Goal: Find specific page/section: Find specific page/section

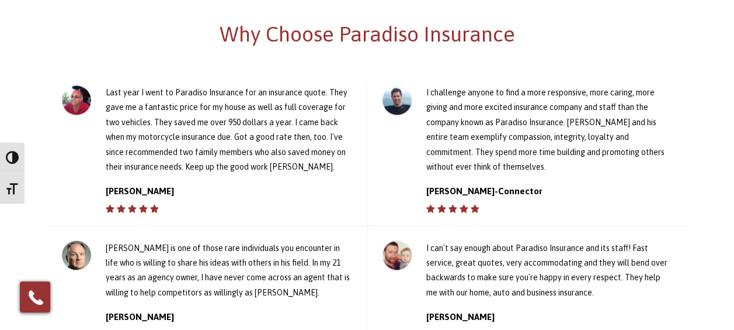
drag, startPoint x: 272, startPoint y: 164, endPoint x: 324, endPoint y: 165, distance: 51.4
click at [324, 165] on div "Last year I went to Paradiso Insurance for an insurance quote. They gave me a f…" at bounding box center [229, 129] width 247 height 88
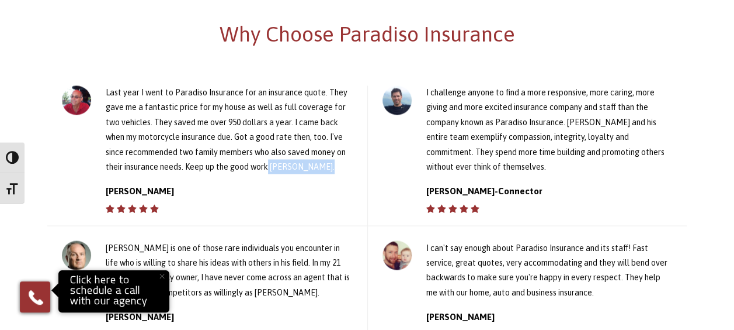
drag, startPoint x: 321, startPoint y: 167, endPoint x: 269, endPoint y: 165, distance: 52.0
click at [269, 165] on div "Last year I went to Paradiso Insurance for an insurance quote. They gave me a f…" at bounding box center [229, 129] width 247 height 88
copy div "[PERSON_NAME]"
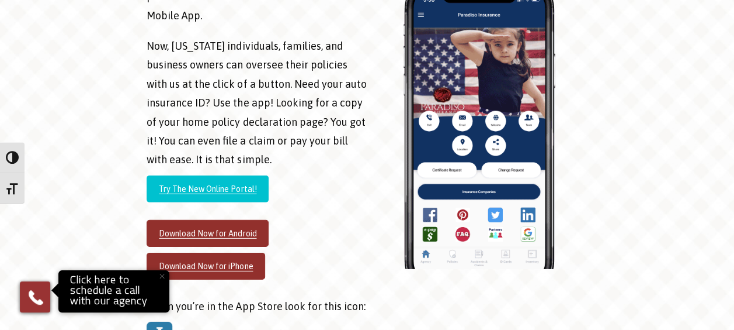
scroll to position [1693, 0]
